Goal: Task Accomplishment & Management: Complete application form

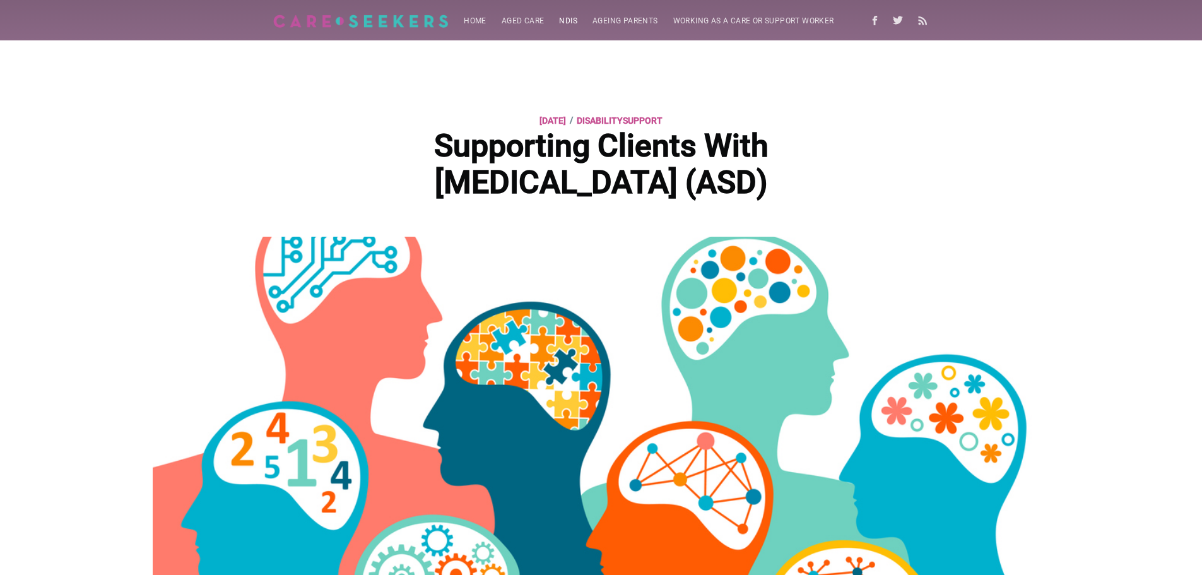
click at [565, 20] on link "NDIS" at bounding box center [567, 21] width 33 height 25
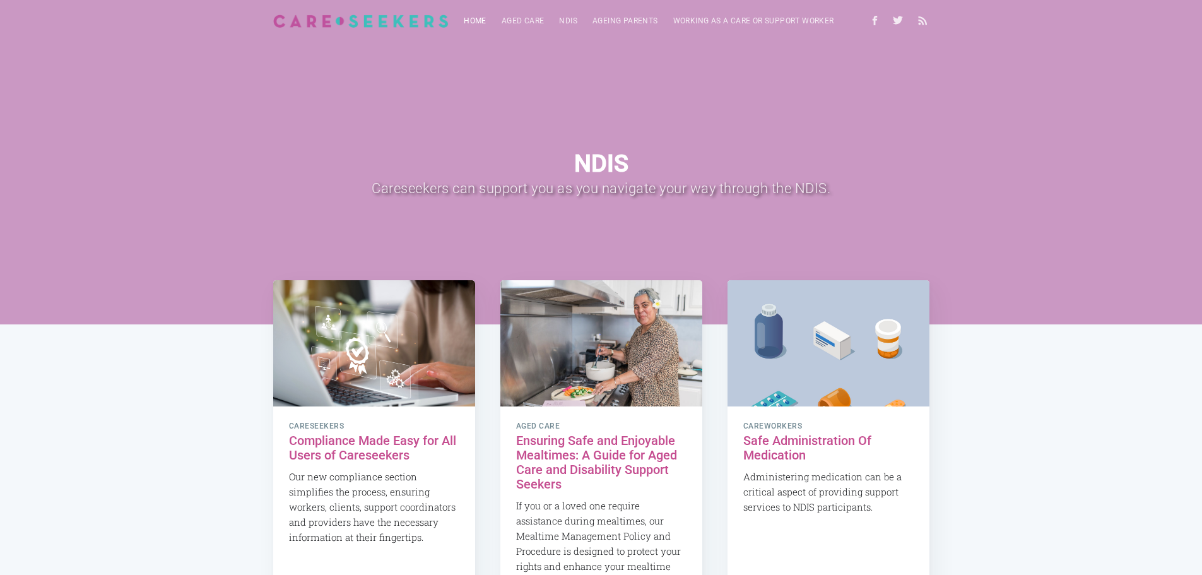
click at [469, 21] on link "Home" at bounding box center [475, 21] width 38 height 25
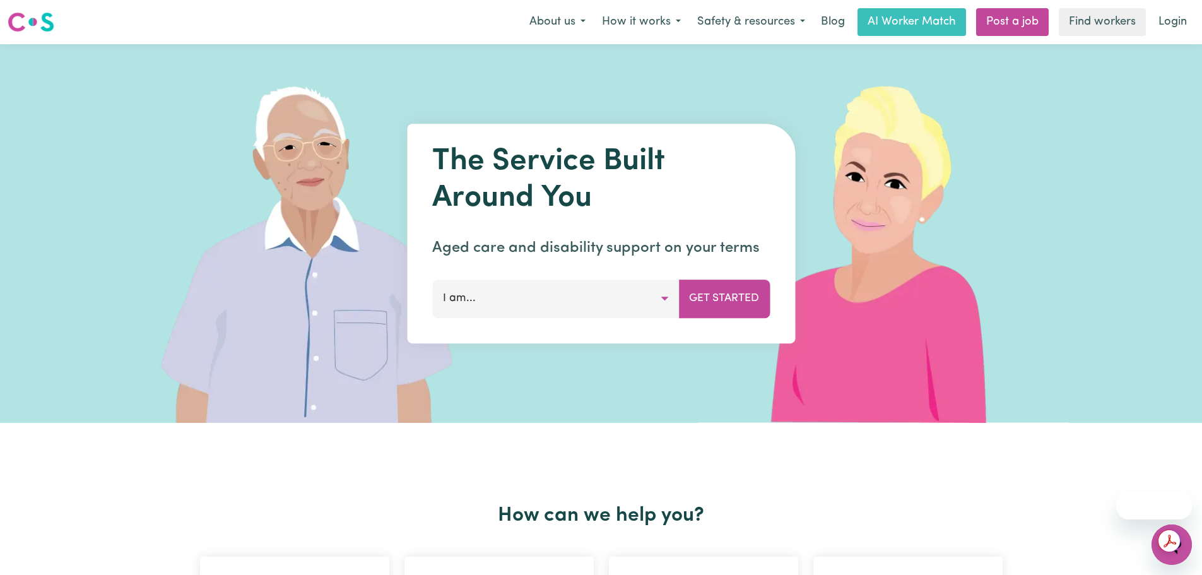
click at [657, 299] on button "I am..." at bounding box center [555, 298] width 247 height 38
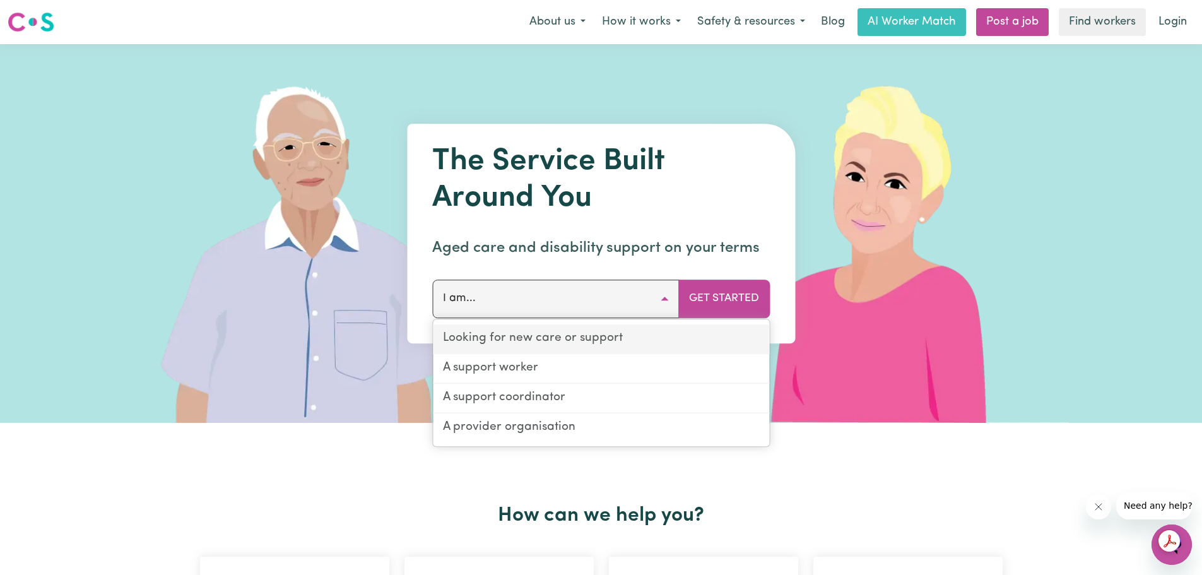
click at [619, 336] on link "Looking for new care or support" at bounding box center [601, 339] width 336 height 30
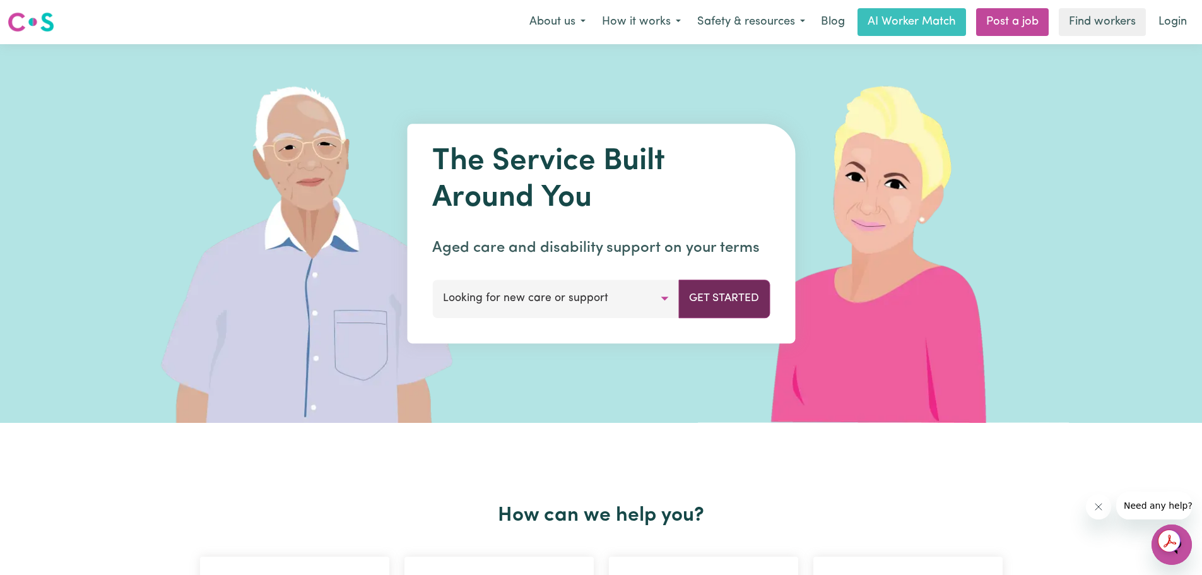
click at [732, 298] on button "Get Started" at bounding box center [723, 298] width 91 height 38
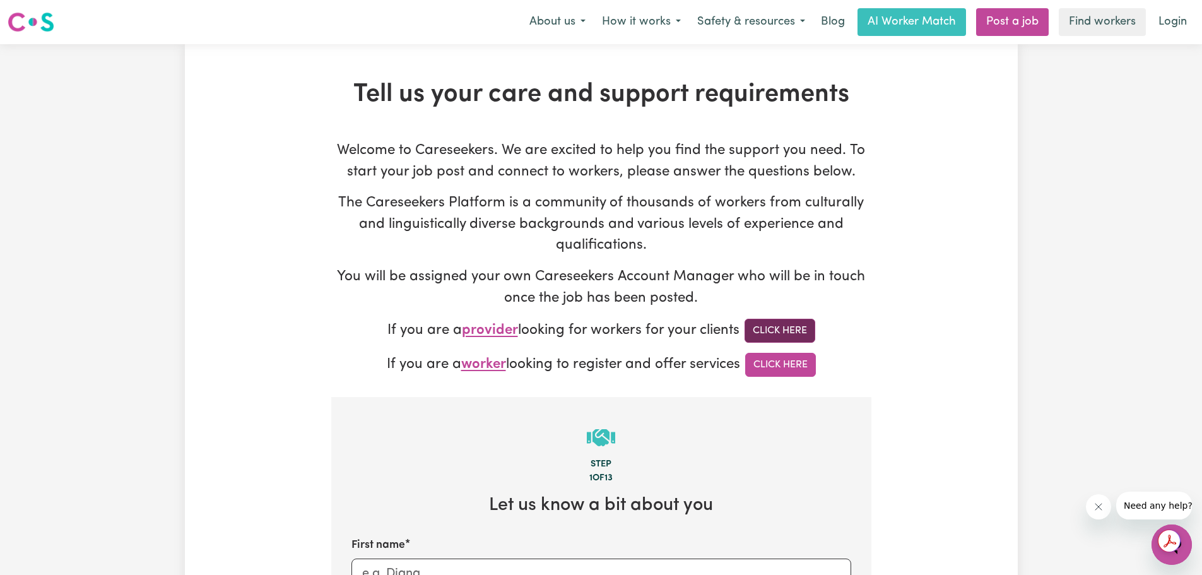
click at [781, 330] on link "Click Here" at bounding box center [779, 331] width 71 height 24
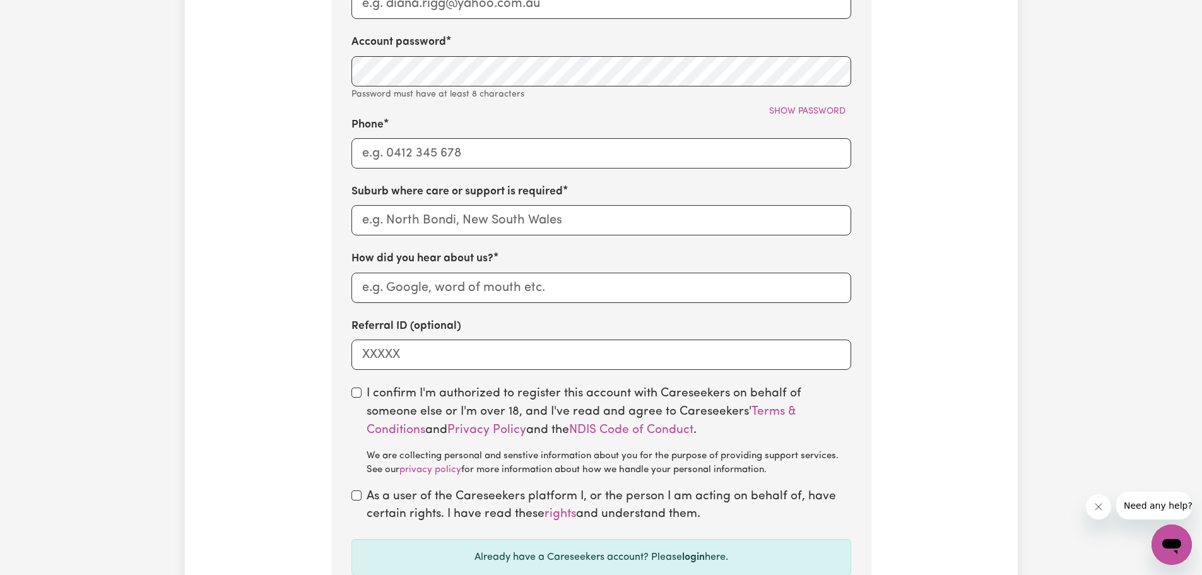
scroll to position [820, 0]
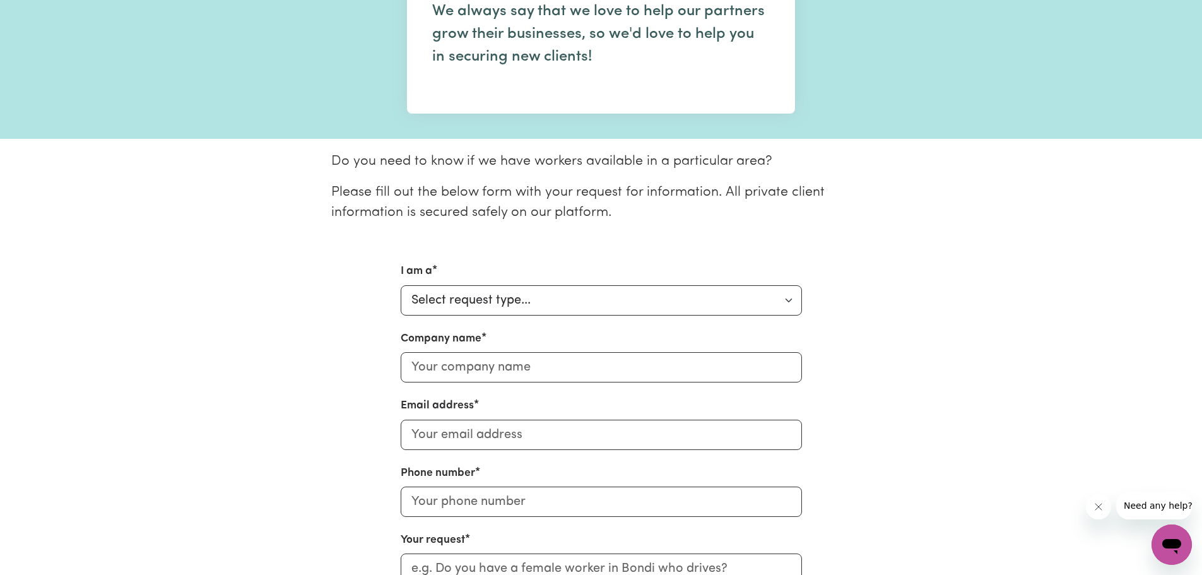
scroll to position [189, 0]
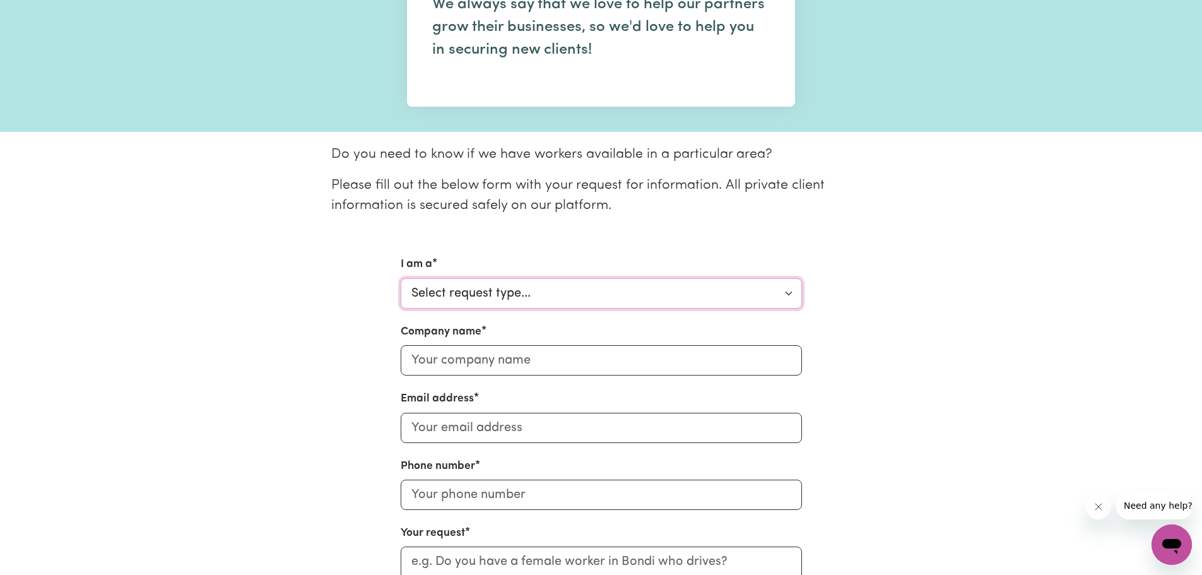
click at [761, 295] on select "Select request type... Individual looking for care and support for myself and m…" at bounding box center [601, 293] width 401 height 30
select select "Support Coordinator"
click at [401, 278] on select "Select request type... Individual looking for care and support for myself and m…" at bounding box center [601, 293] width 401 height 30
click at [709, 363] on input "Company name" at bounding box center [601, 360] width 401 height 30
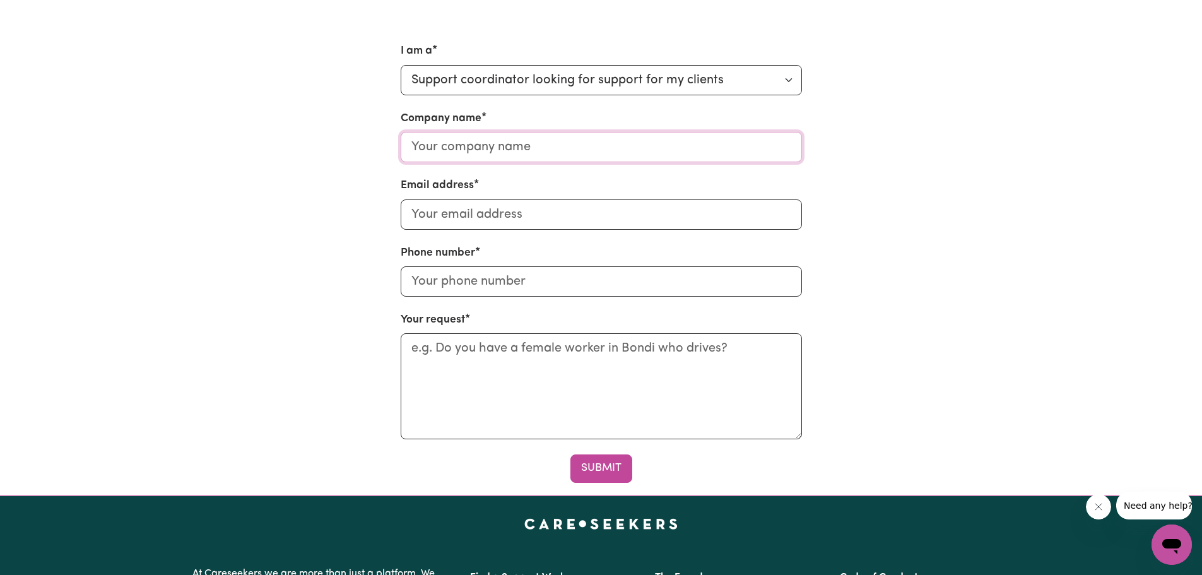
scroll to position [252, 0]
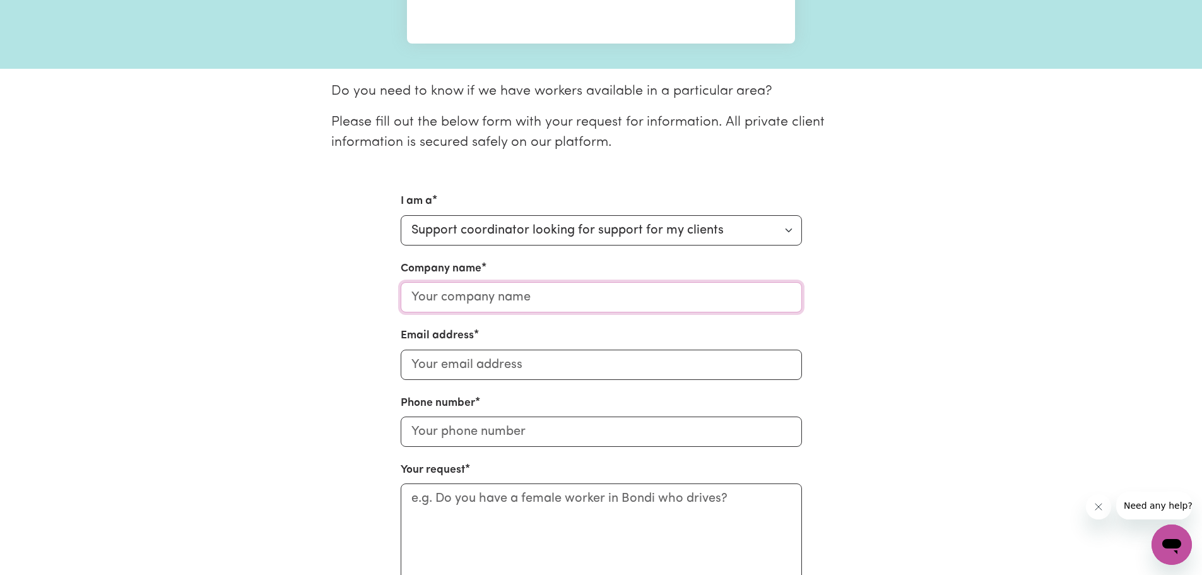
click at [562, 288] on input "Company name" at bounding box center [601, 297] width 401 height 30
type input "Absolute Coordination"
click at [529, 361] on input "Email address" at bounding box center [601, 364] width 401 height 30
type input "[EMAIL_ADDRESS][DOMAIN_NAME]"
click at [508, 435] on input "Phone number" at bounding box center [601, 431] width 401 height 30
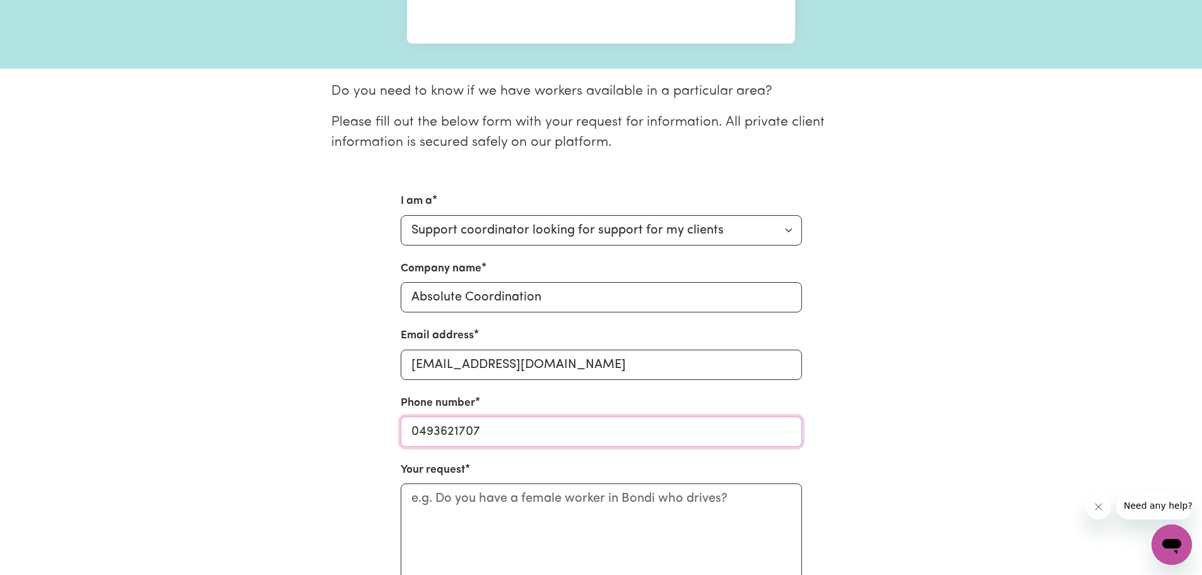
type input "0493621707"
click at [496, 498] on textarea "Your request" at bounding box center [601, 536] width 401 height 106
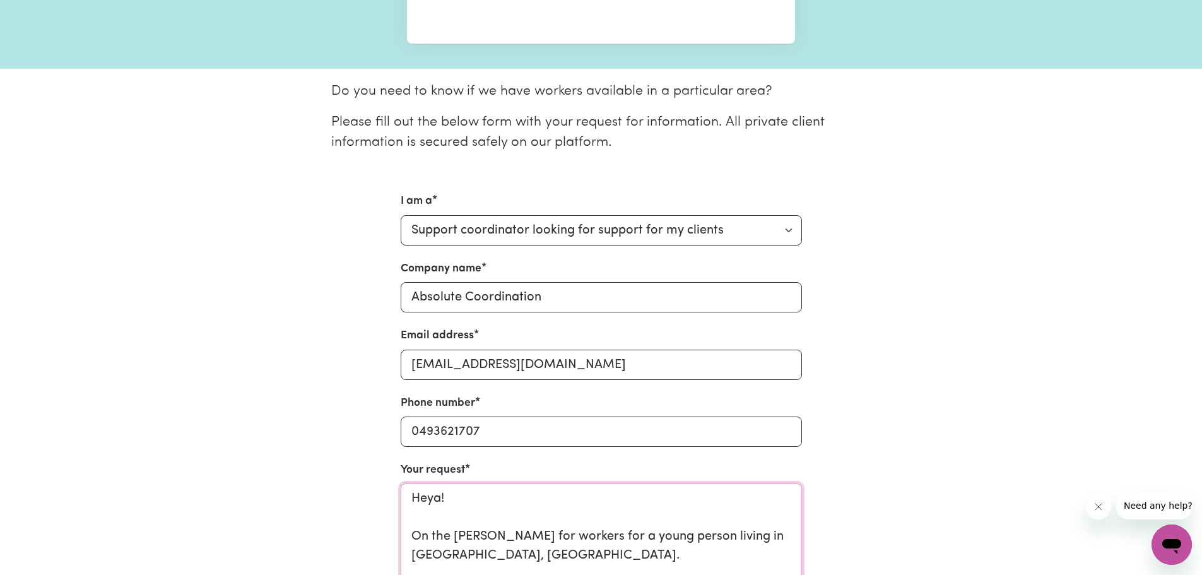
scroll to position [260, 0]
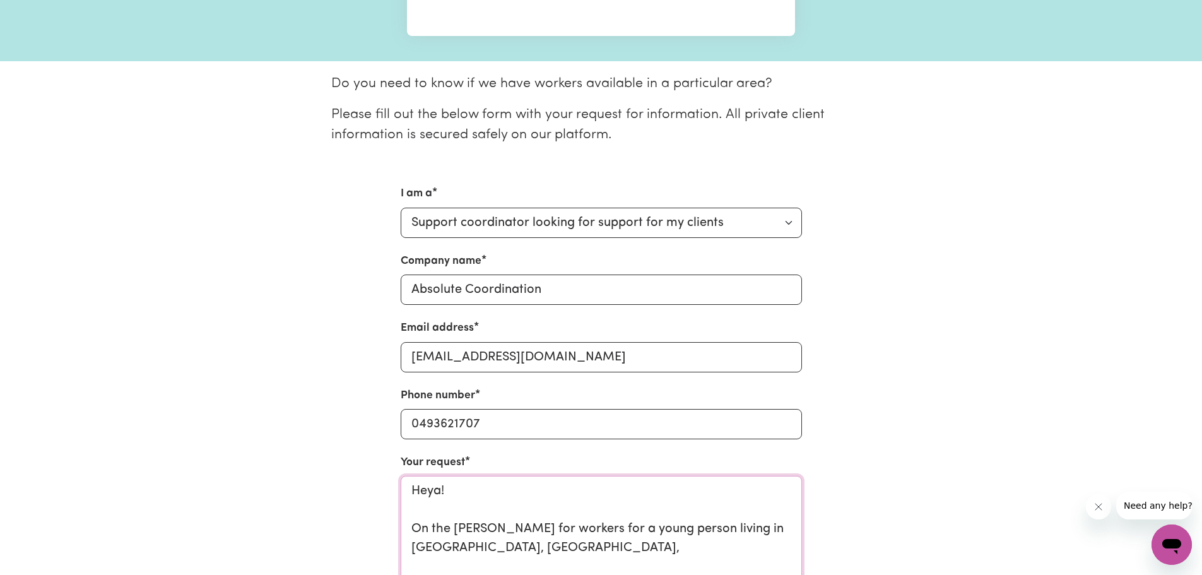
click at [547, 528] on textarea "Heya! On the [PERSON_NAME] for workers for a young person living in [GEOGRAPHIC…" at bounding box center [601, 529] width 401 height 106
click at [744, 548] on textarea "Heya! On the [PERSON_NAME] for workers with experience with ASD and behaviours,…" at bounding box center [601, 529] width 401 height 106
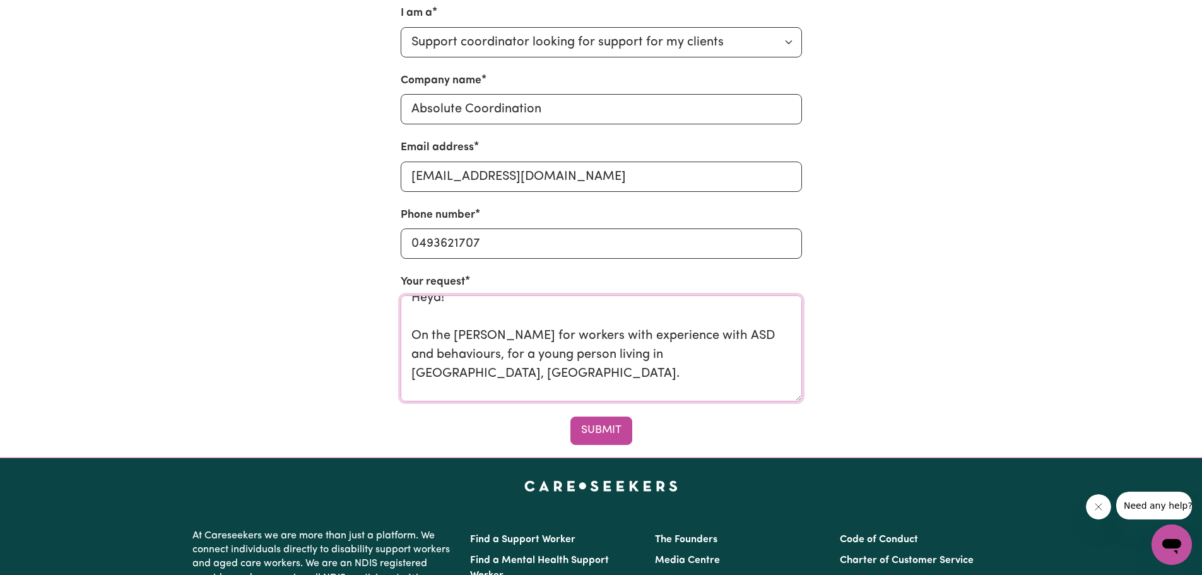
scroll to position [455, 0]
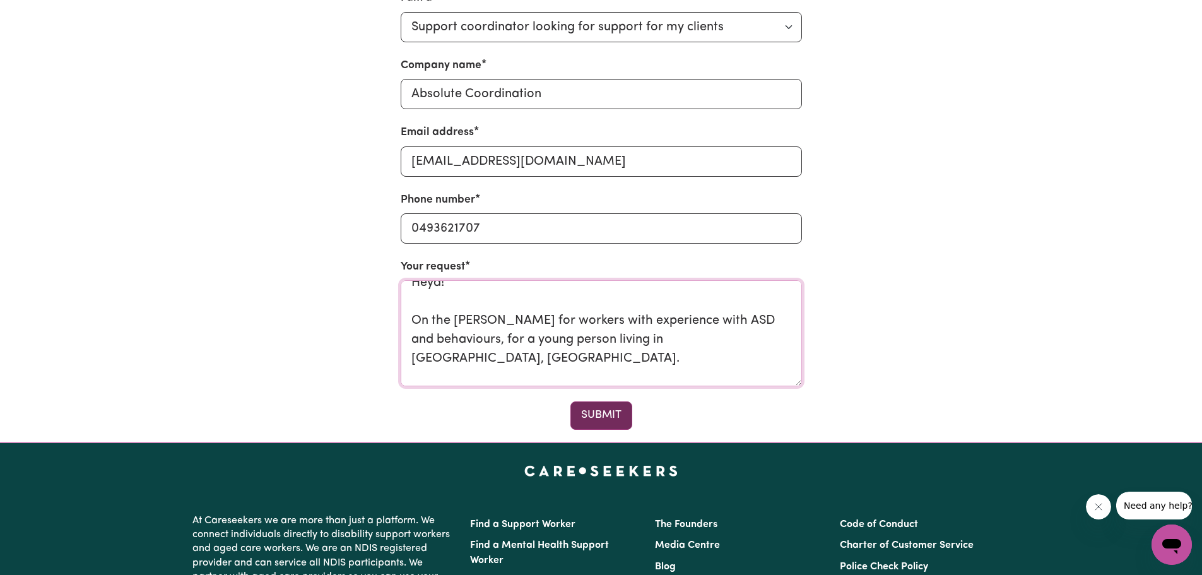
type textarea "Heya! On the [PERSON_NAME] for workers with experience with ASD and behaviours,…"
click at [605, 419] on button "Submit" at bounding box center [601, 415] width 62 height 28
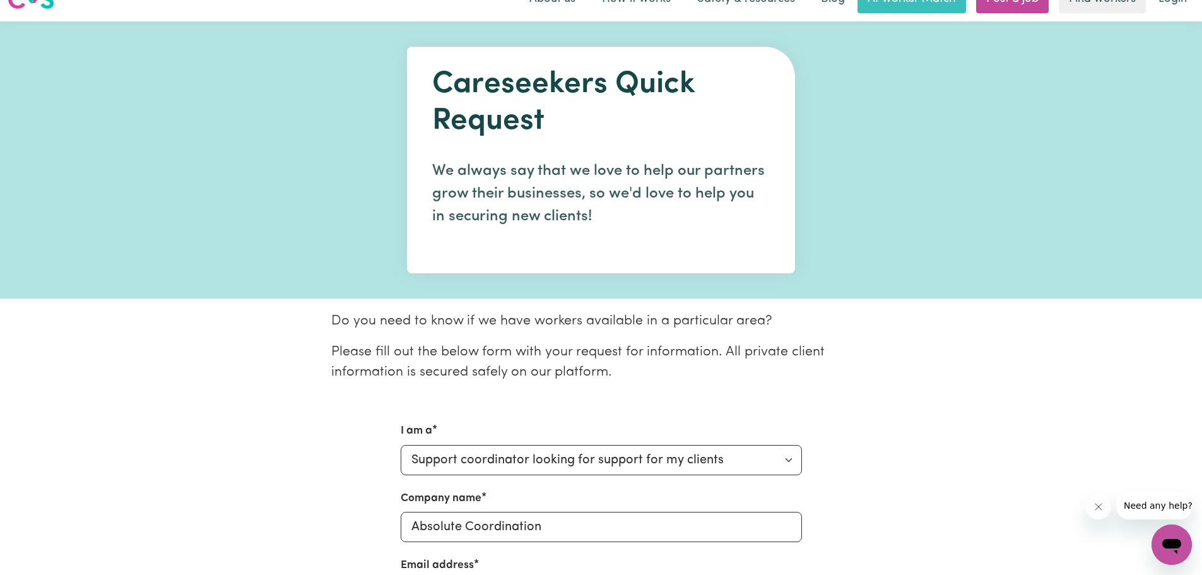
scroll to position [0, 0]
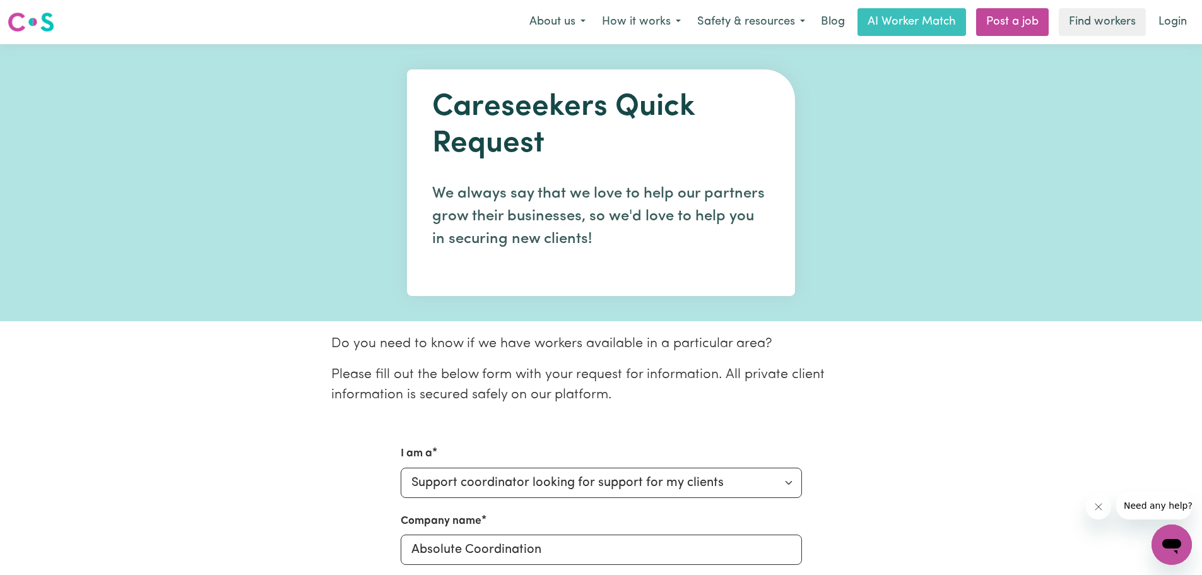
click at [33, 21] on img at bounding box center [31, 22] width 47 height 23
